Goal: Task Accomplishment & Management: Complete application form

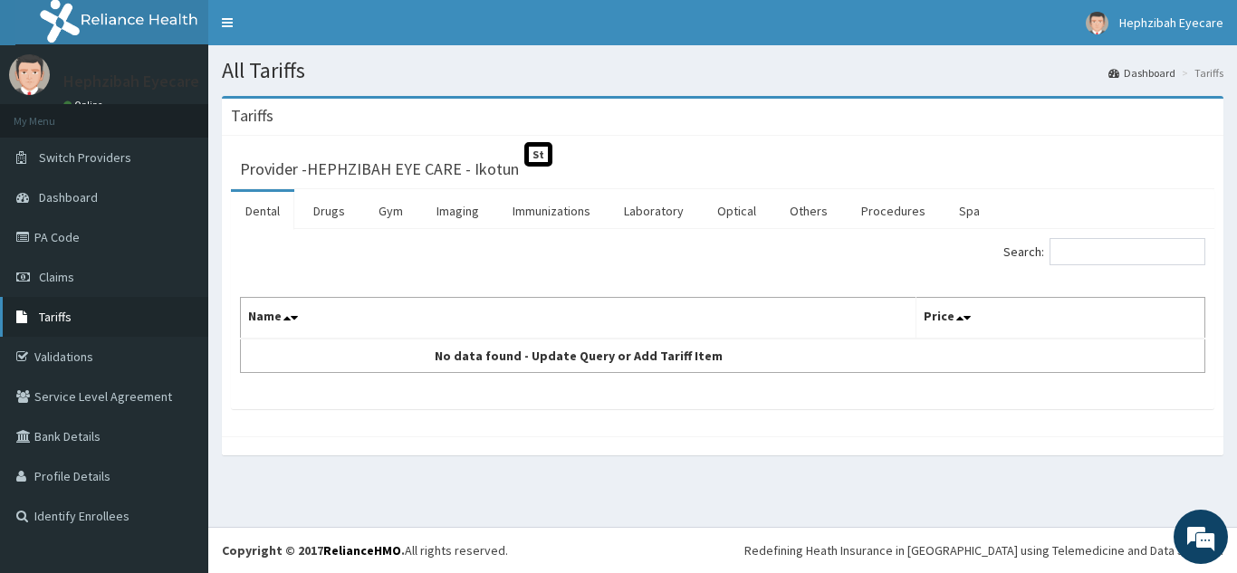
drag, startPoint x: 0, startPoint y: 0, endPoint x: 125, endPoint y: 297, distance: 322.3
click at [125, 297] on link "Tariffs" at bounding box center [104, 317] width 208 height 40
click at [104, 242] on link "PA Code" at bounding box center [104, 237] width 208 height 40
click at [802, 211] on link "Others" at bounding box center [808, 211] width 67 height 38
click at [1095, 245] on input "Search:" at bounding box center [1128, 251] width 156 height 27
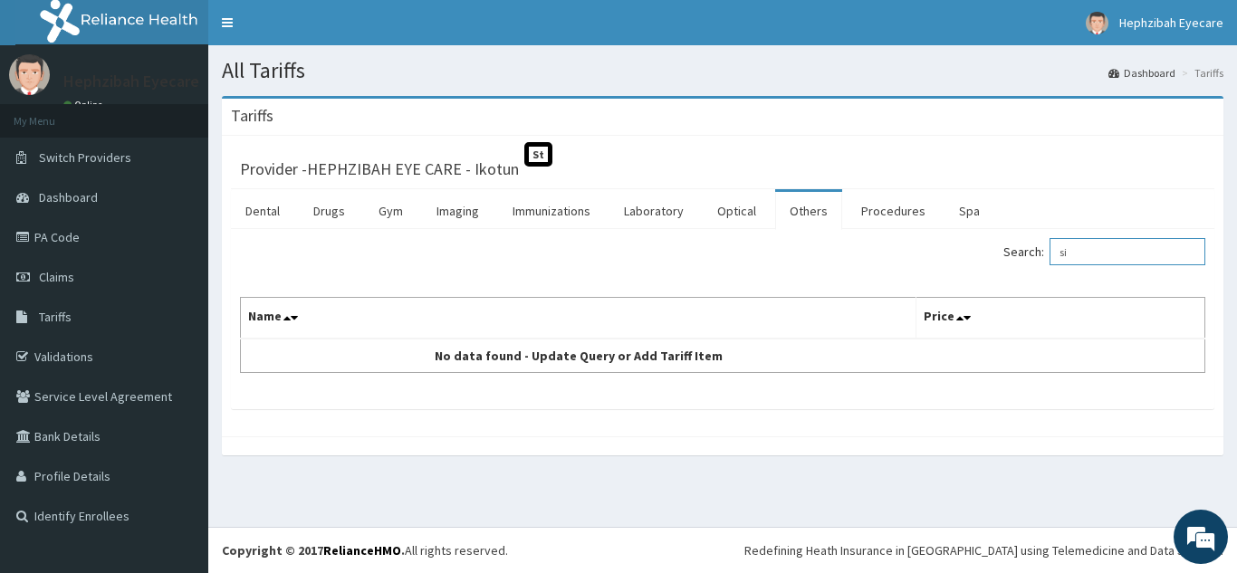
type input "s"
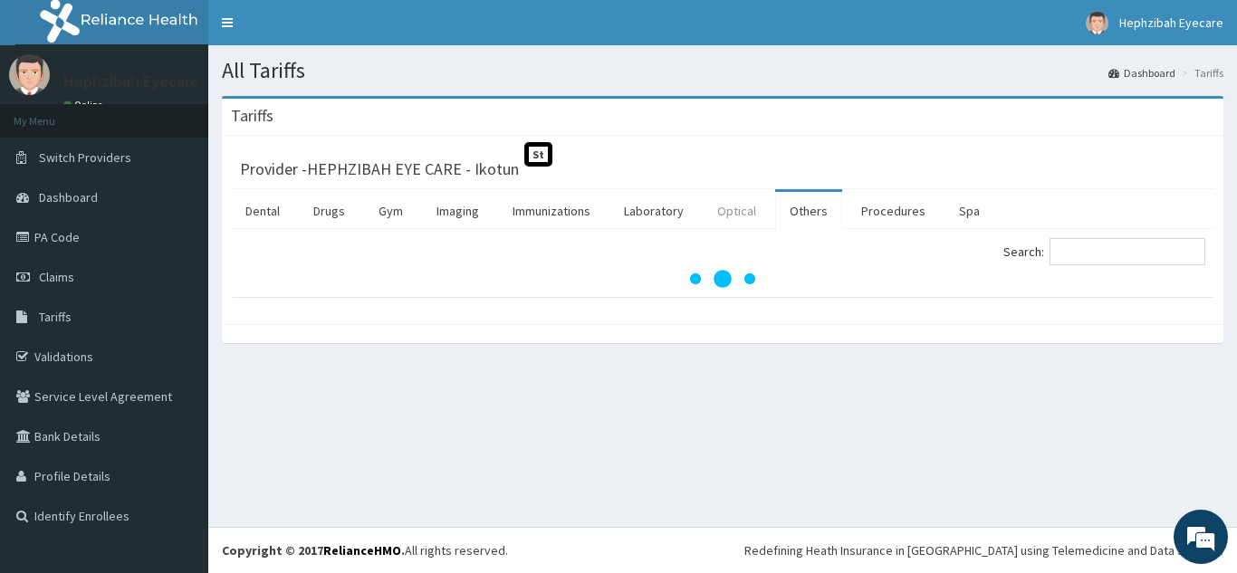
click at [729, 210] on link "Optical" at bounding box center [737, 211] width 68 height 38
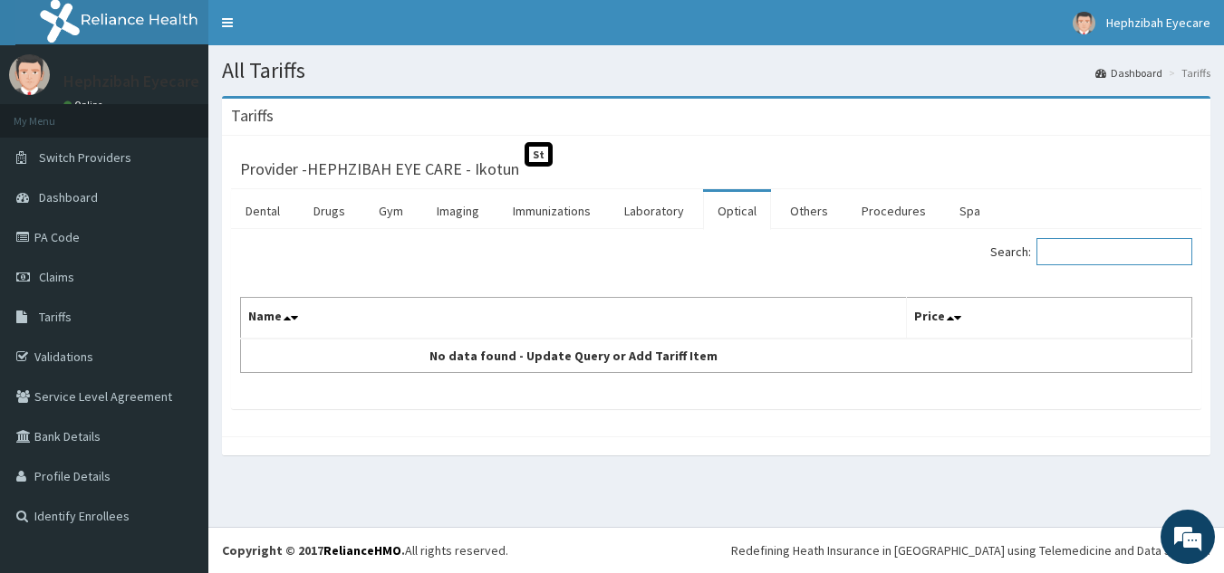
click at [1107, 253] on input "Search:" at bounding box center [1114, 251] width 156 height 27
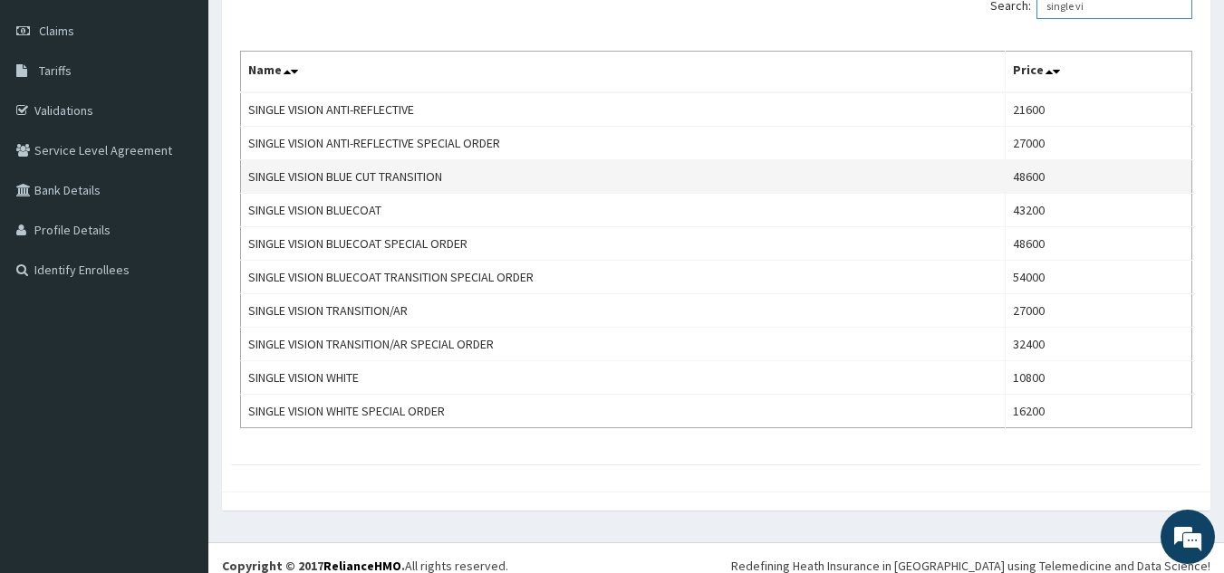
scroll to position [247, 0]
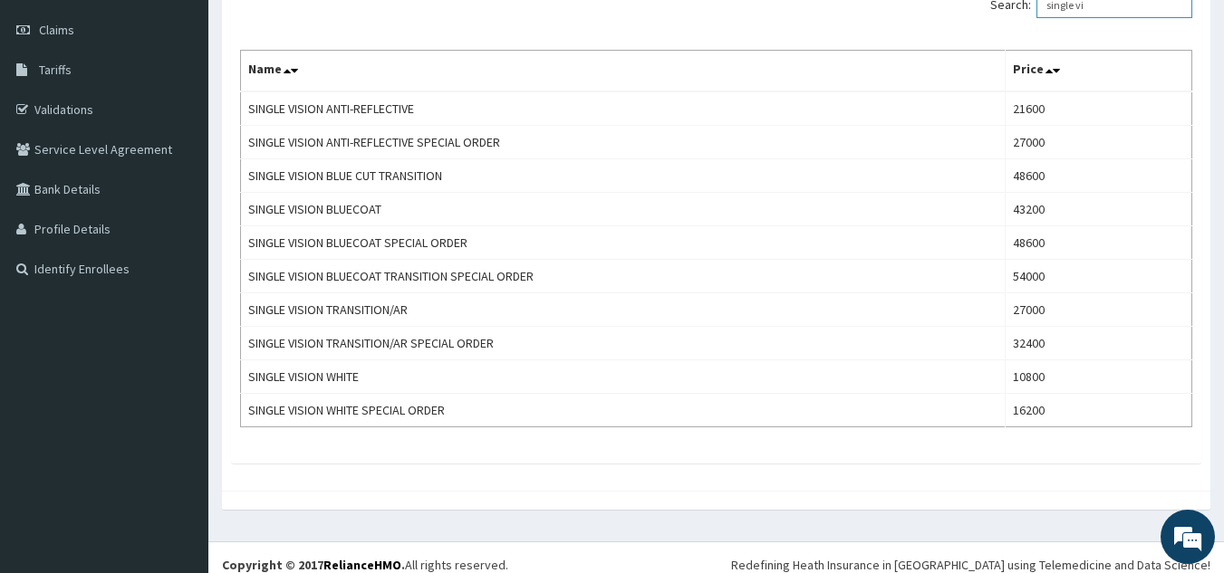
type input "single vi"
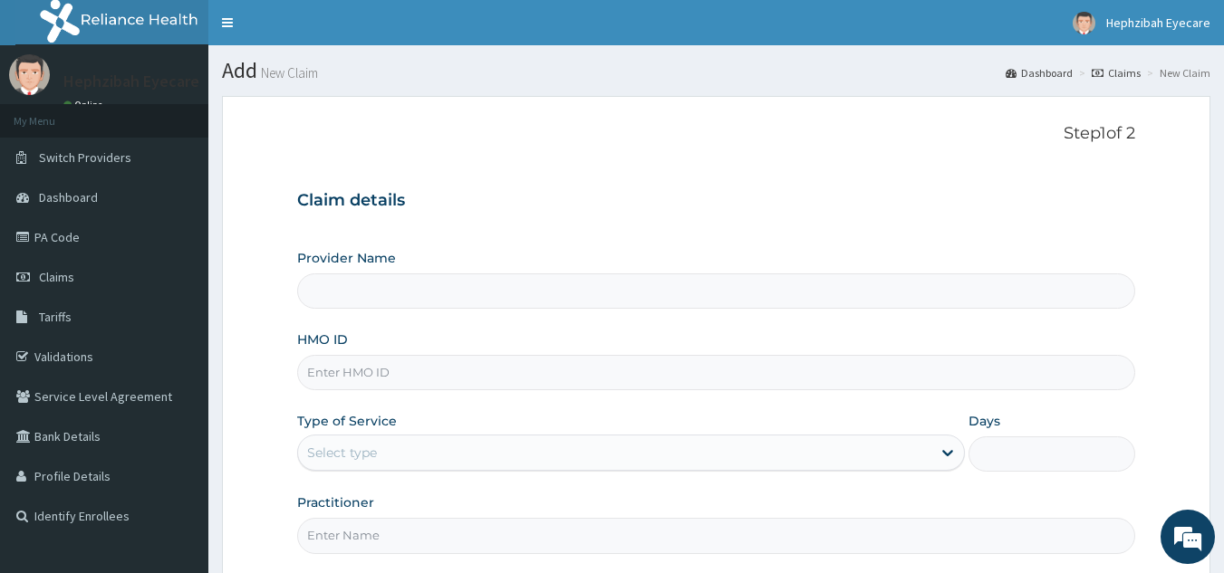
type input "HEPHZIBAH EYE CARE - Ikotun"
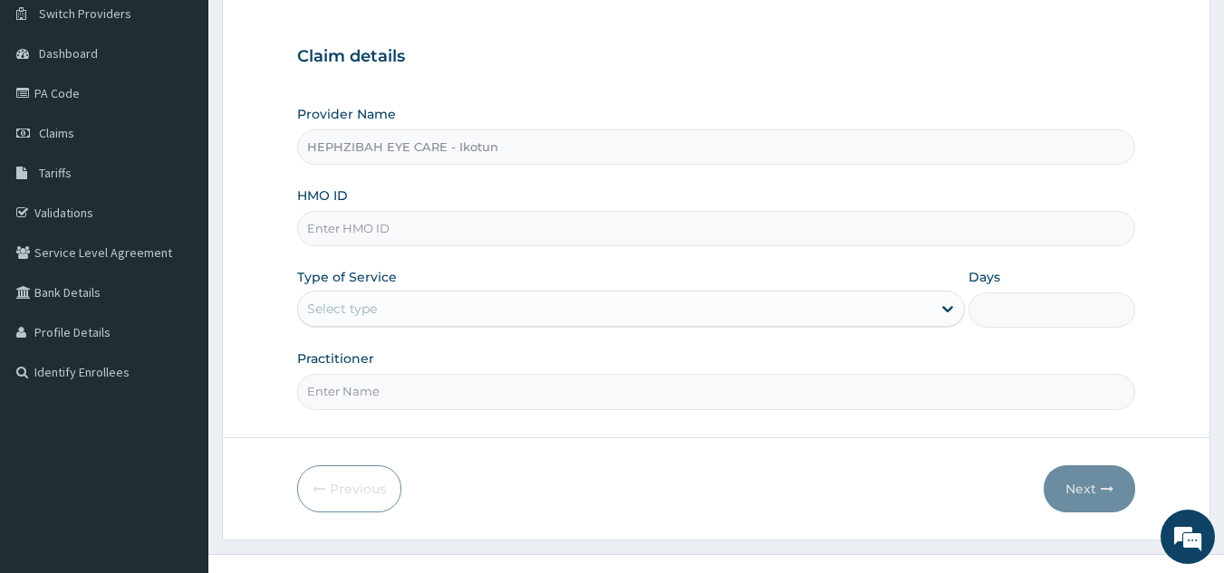
scroll to position [171, 0]
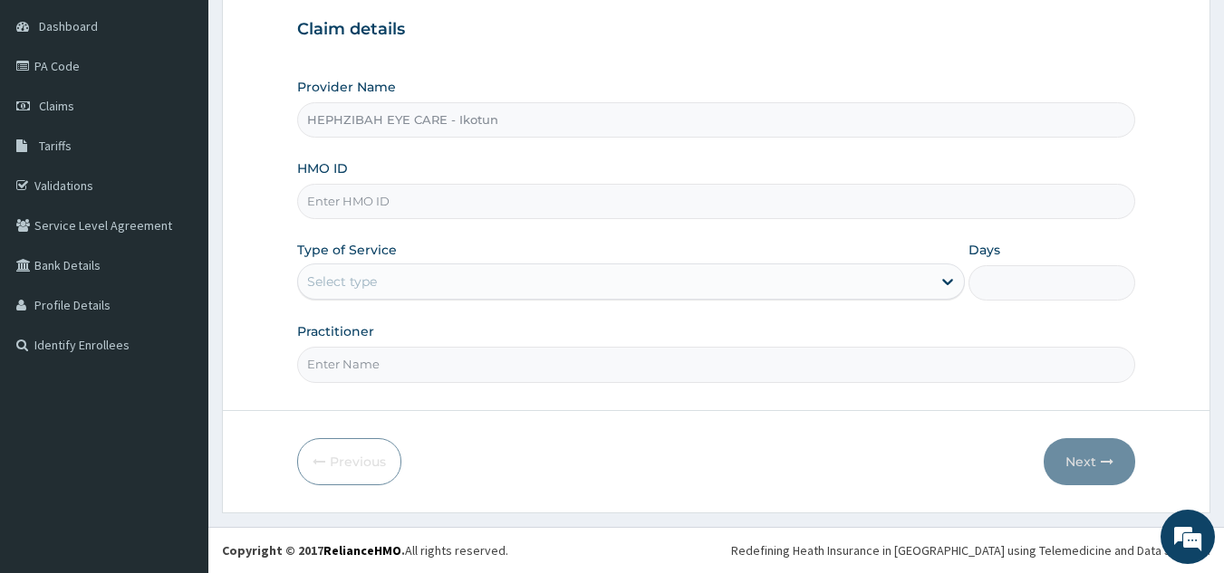
click at [678, 214] on input "HMO ID" at bounding box center [716, 201] width 839 height 35
type input "LEP/10115/A"
click at [255, 333] on form "Step 1 of 2 Claim details Provider Name HEPHZIBAH EYE CARE - Ikotun HMO ID LEP/…" at bounding box center [716, 219] width 988 height 589
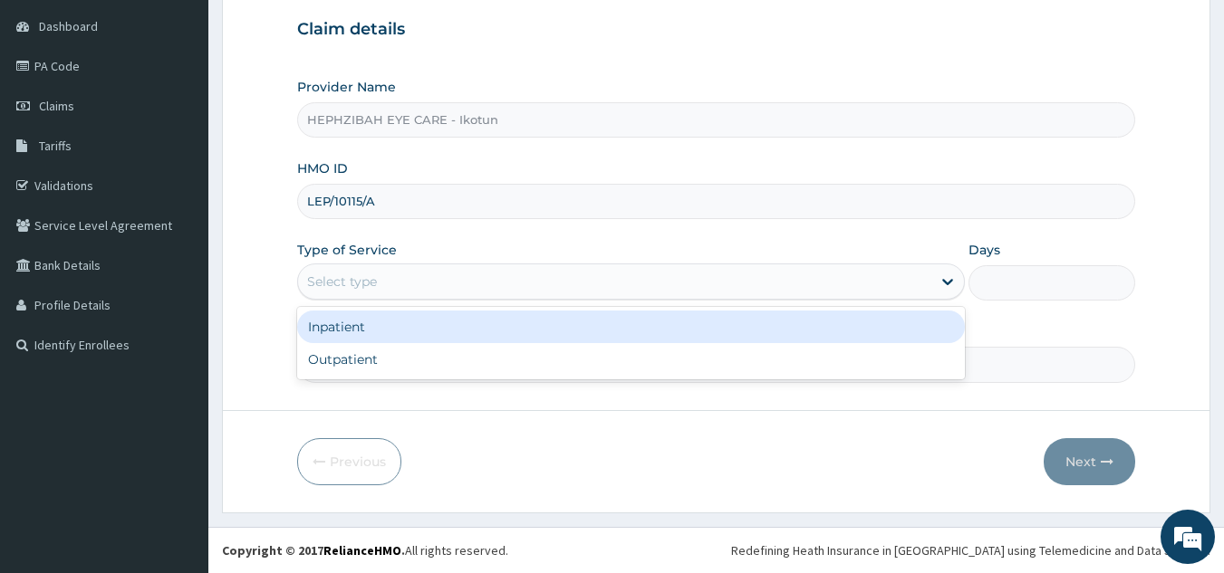
click at [462, 293] on div "Select type" at bounding box center [614, 281] width 633 height 29
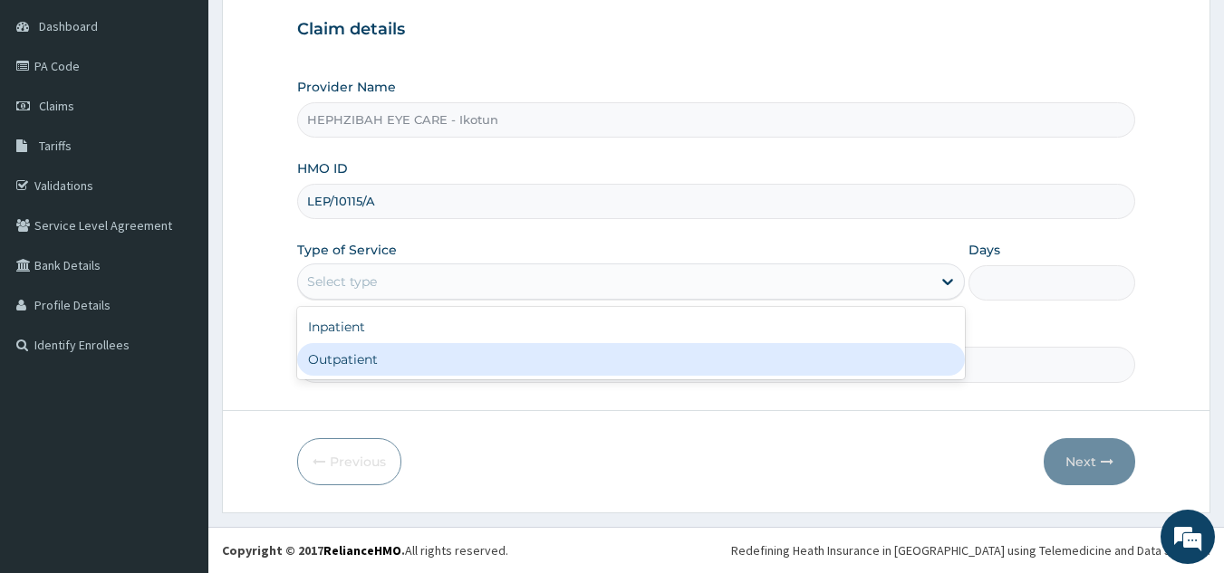
click at [405, 351] on div "Outpatient" at bounding box center [631, 359] width 668 height 33
type input "1"
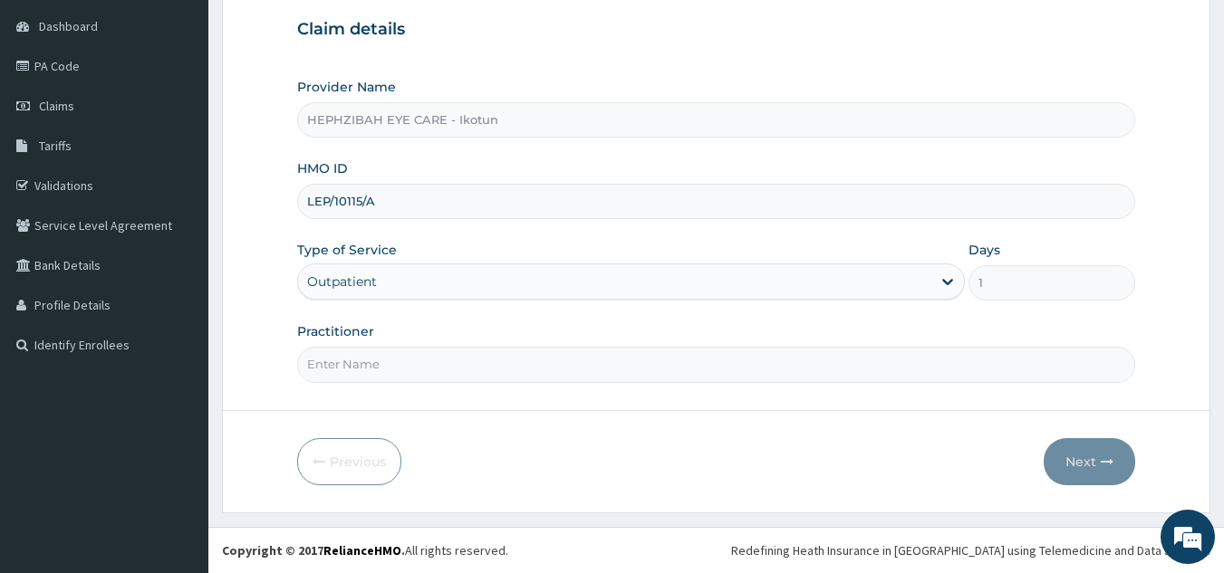
click at [405, 351] on input "Practitioner" at bounding box center [716, 364] width 839 height 35
type input "DR MERCY"
click at [1075, 456] on button "Next" at bounding box center [1088, 461] width 91 height 47
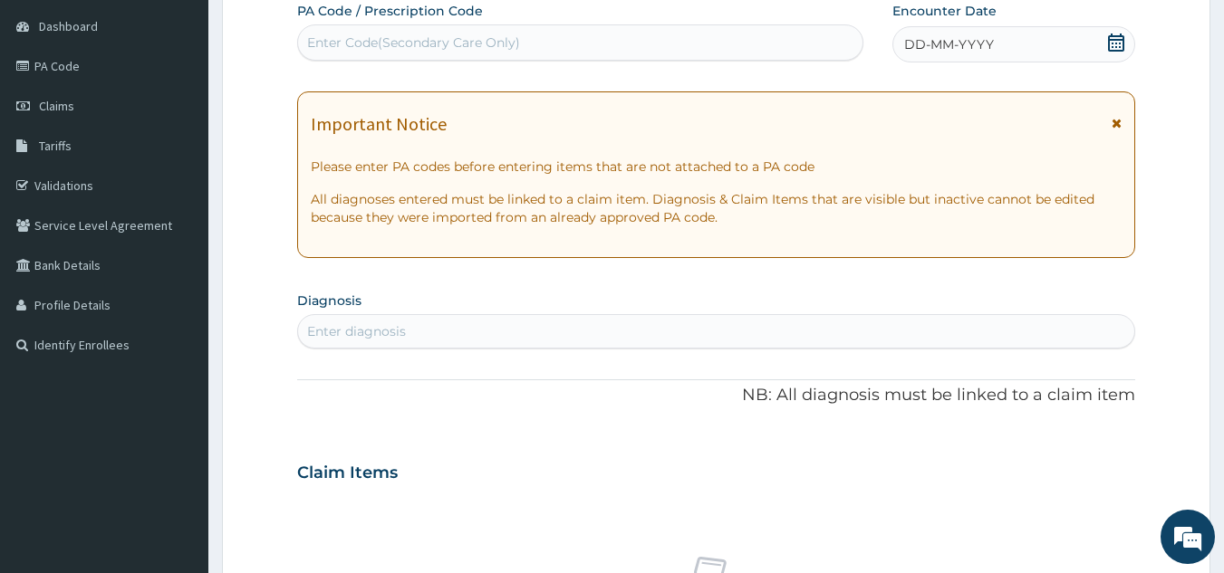
click at [475, 23] on div "PA Code / Prescription Code Enter Code(Secondary Care Only)" at bounding box center [580, 31] width 567 height 59
click at [468, 36] on div "Enter Code(Secondary Care Only)" at bounding box center [413, 43] width 213 height 18
paste input "PA/34D7E6"
type input "PA/34D7E6"
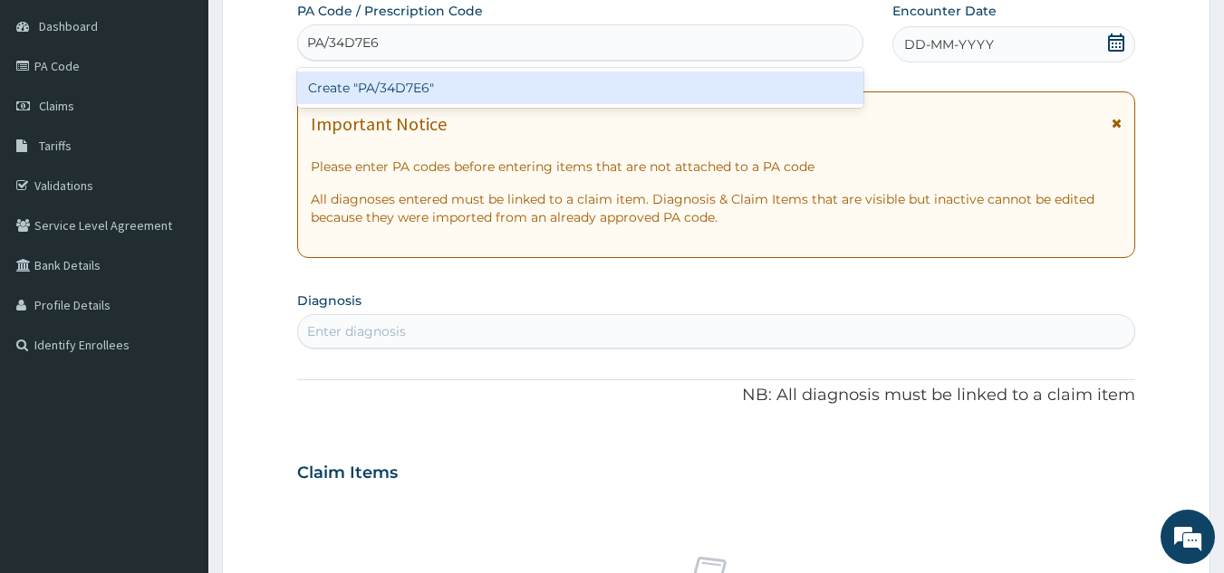
click at [407, 91] on div "Create "PA/34D7E6"" at bounding box center [580, 88] width 567 height 33
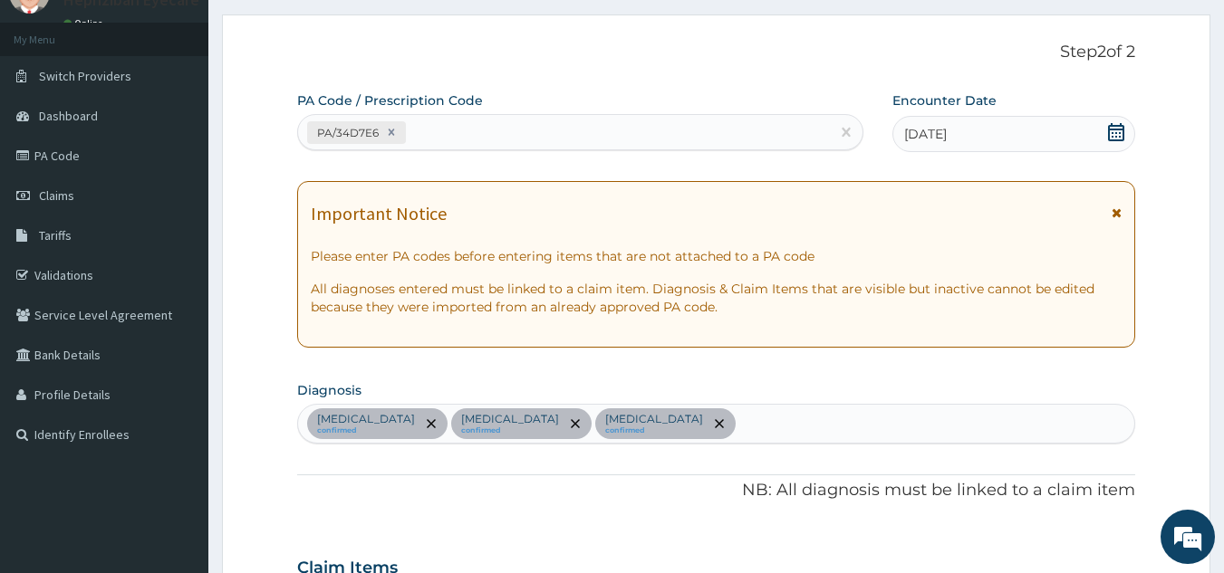
scroll to position [14, 0]
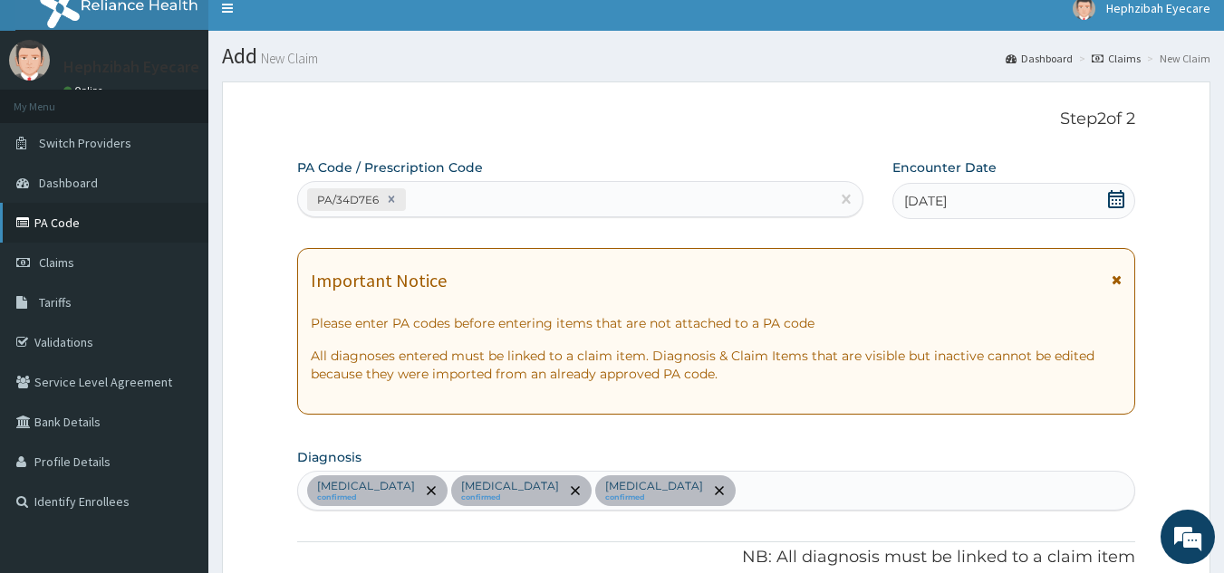
click at [120, 233] on link "PA Code" at bounding box center [104, 223] width 208 height 40
